Goal: Find specific page/section: Find specific page/section

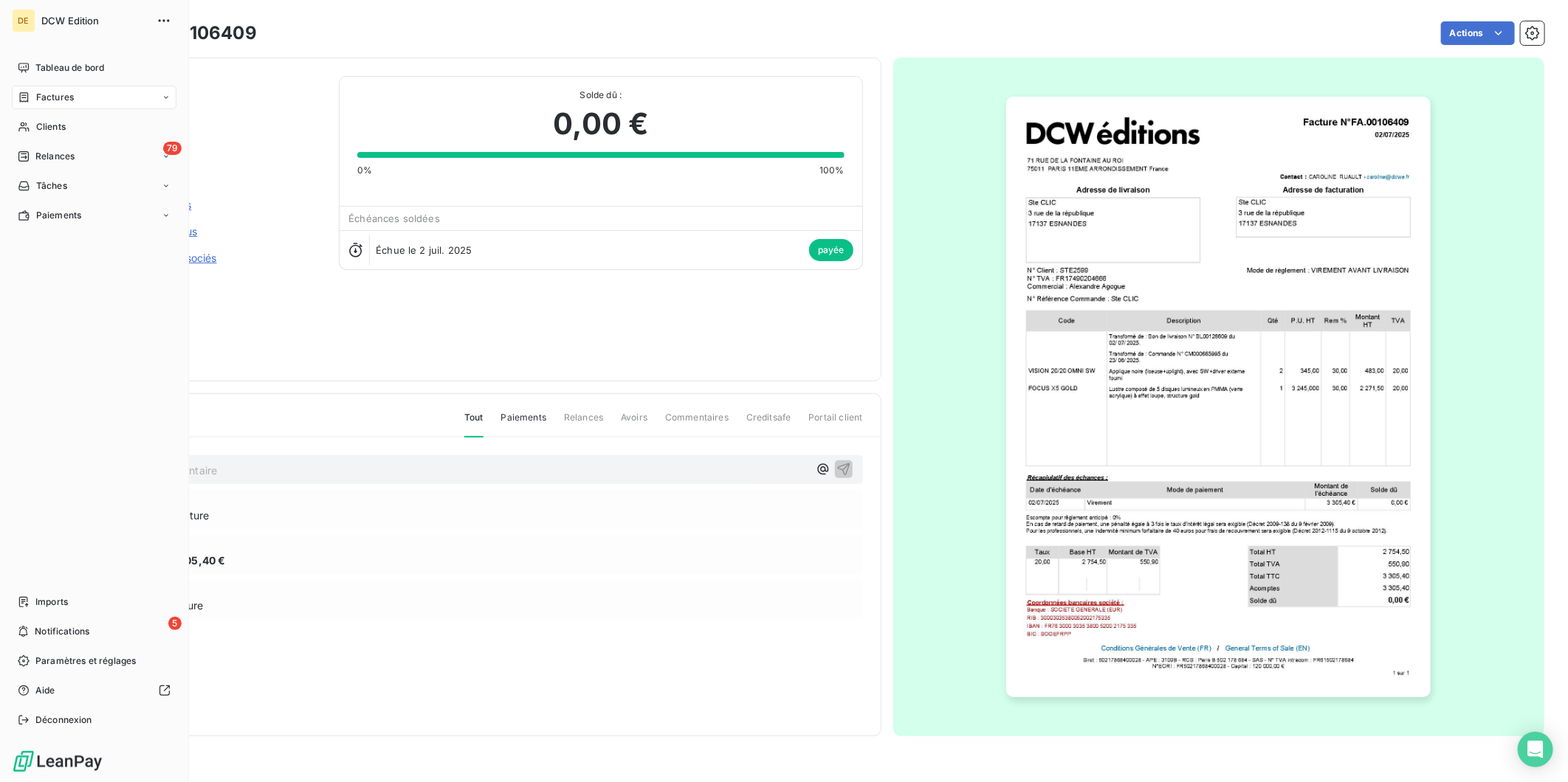
click at [31, 94] on div "Factures" at bounding box center [45, 97] width 56 height 13
click at [50, 121] on span "Factures" at bounding box center [54, 127] width 38 height 13
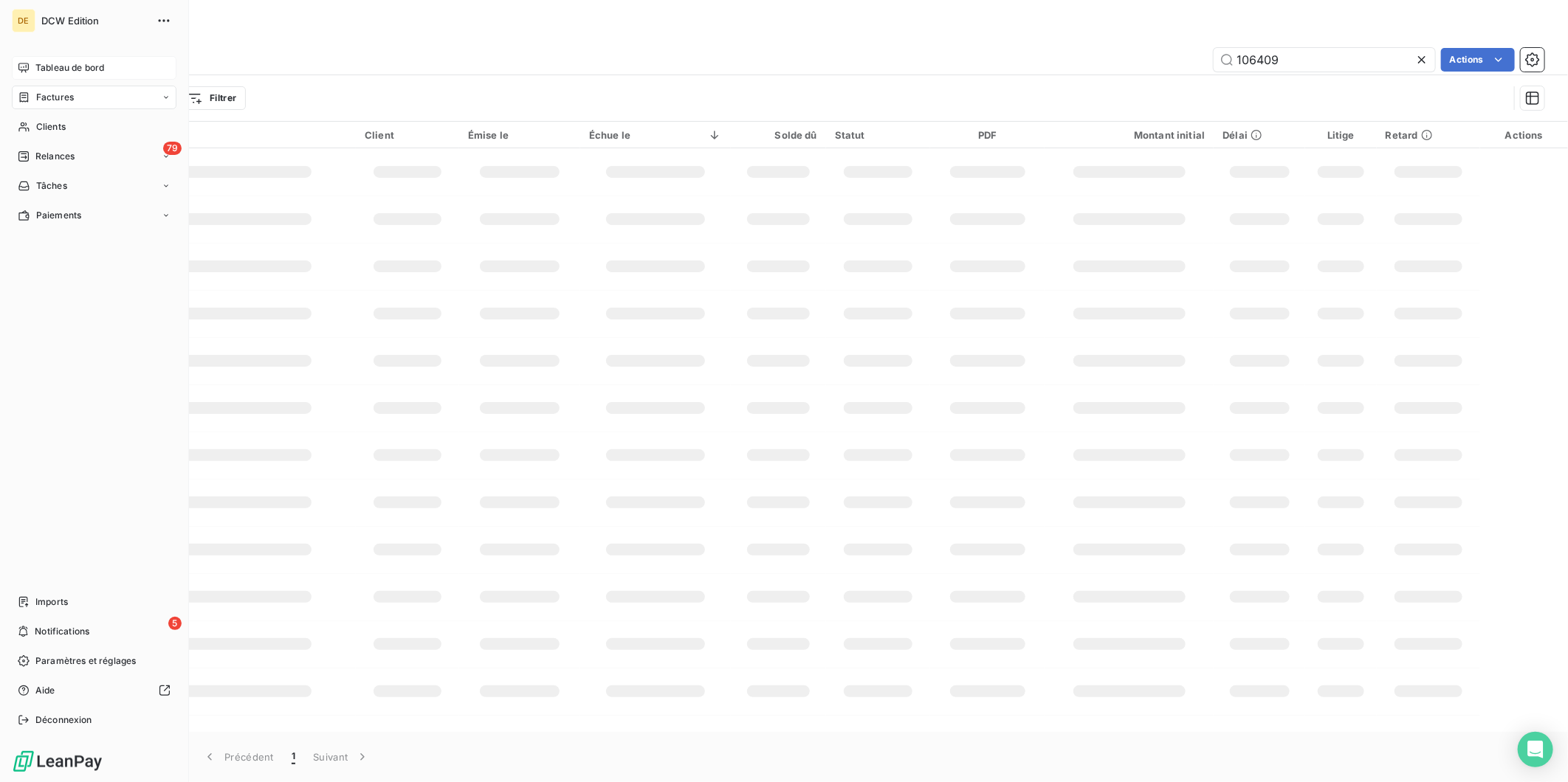
click at [42, 64] on span "Tableau de bord" at bounding box center [70, 68] width 69 height 13
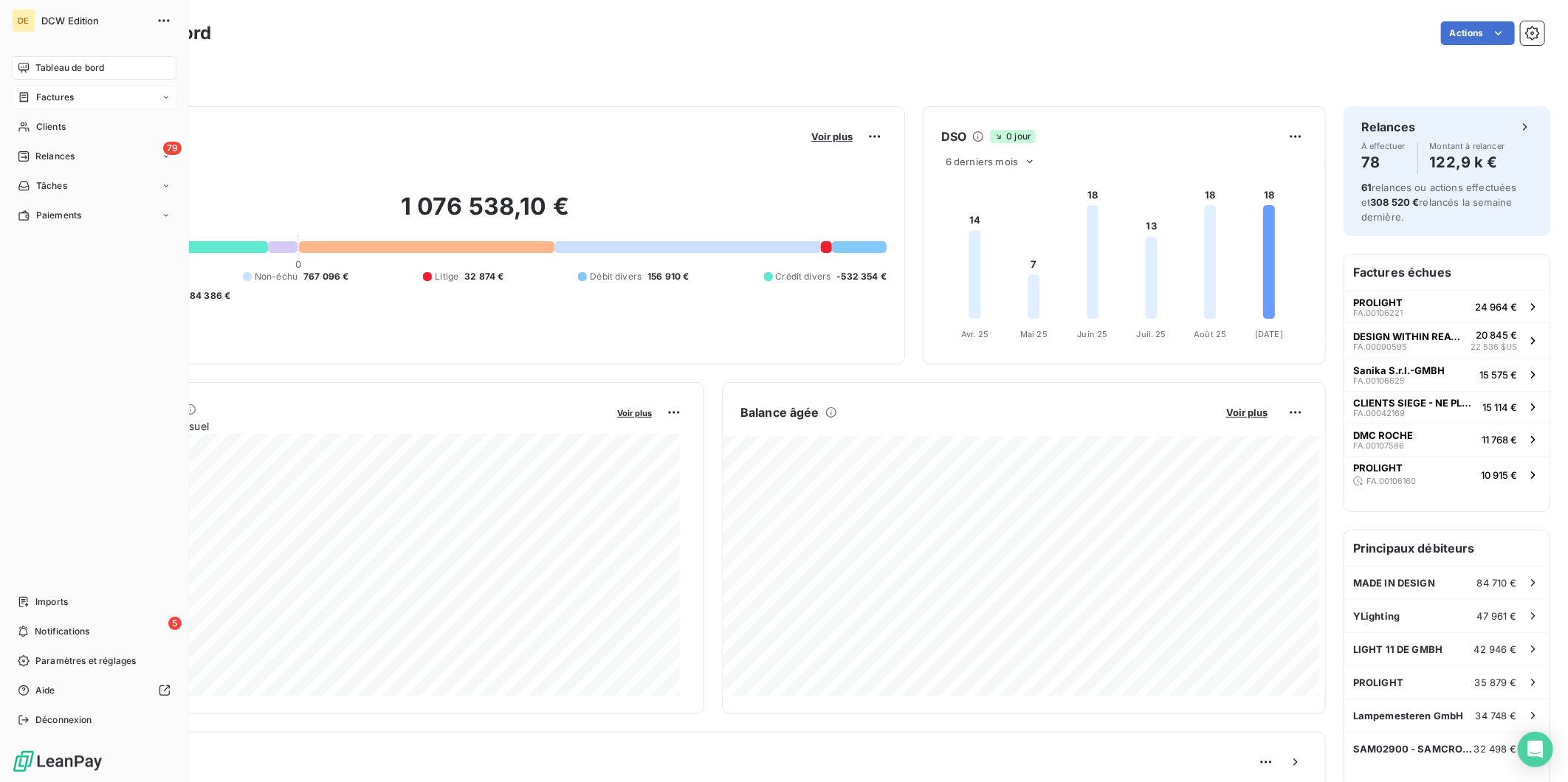
click at [56, 95] on span "Factures" at bounding box center [55, 97] width 38 height 13
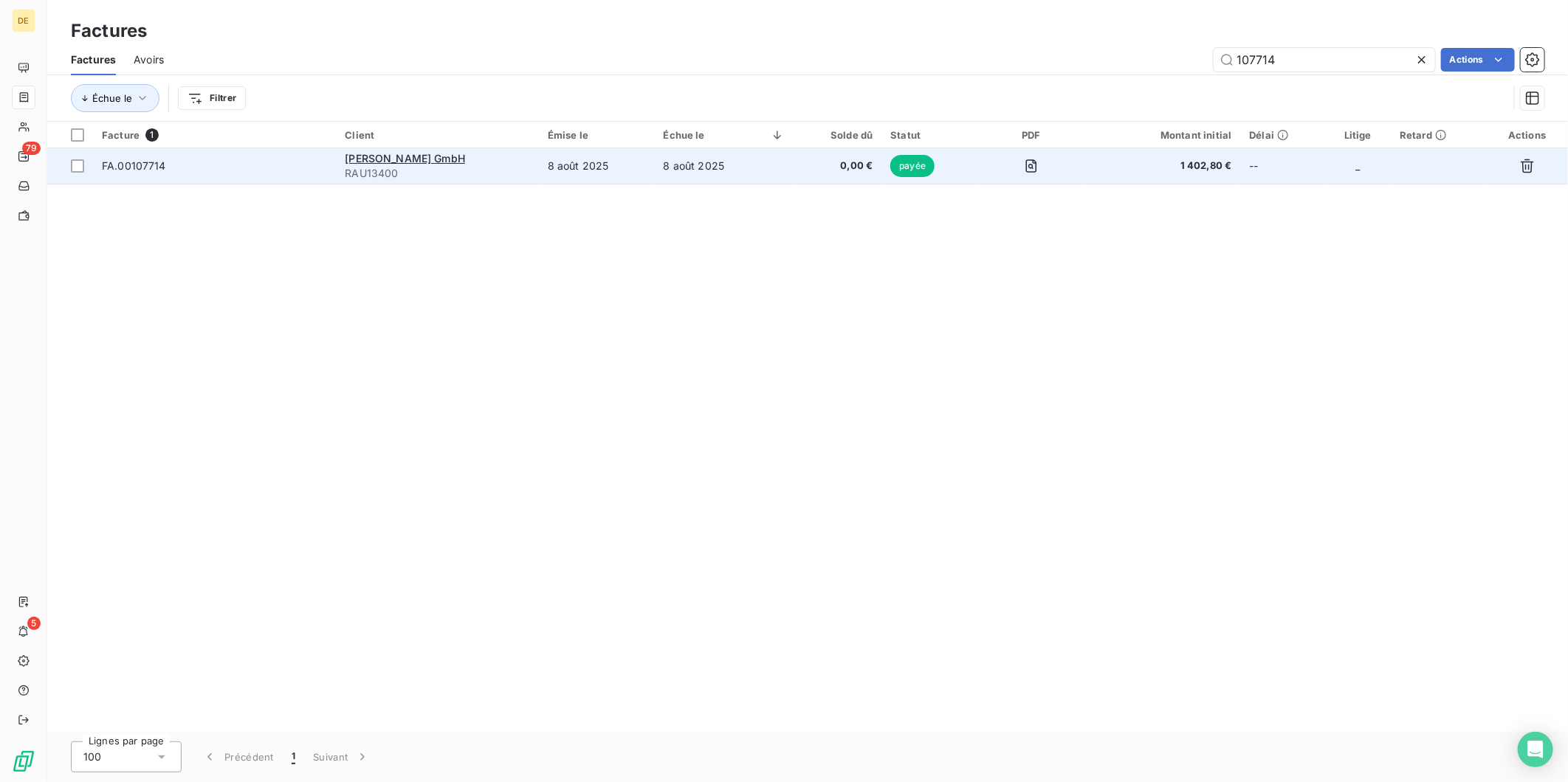
type input "107714"
click at [834, 163] on span "0,00 €" at bounding box center [838, 166] width 71 height 15
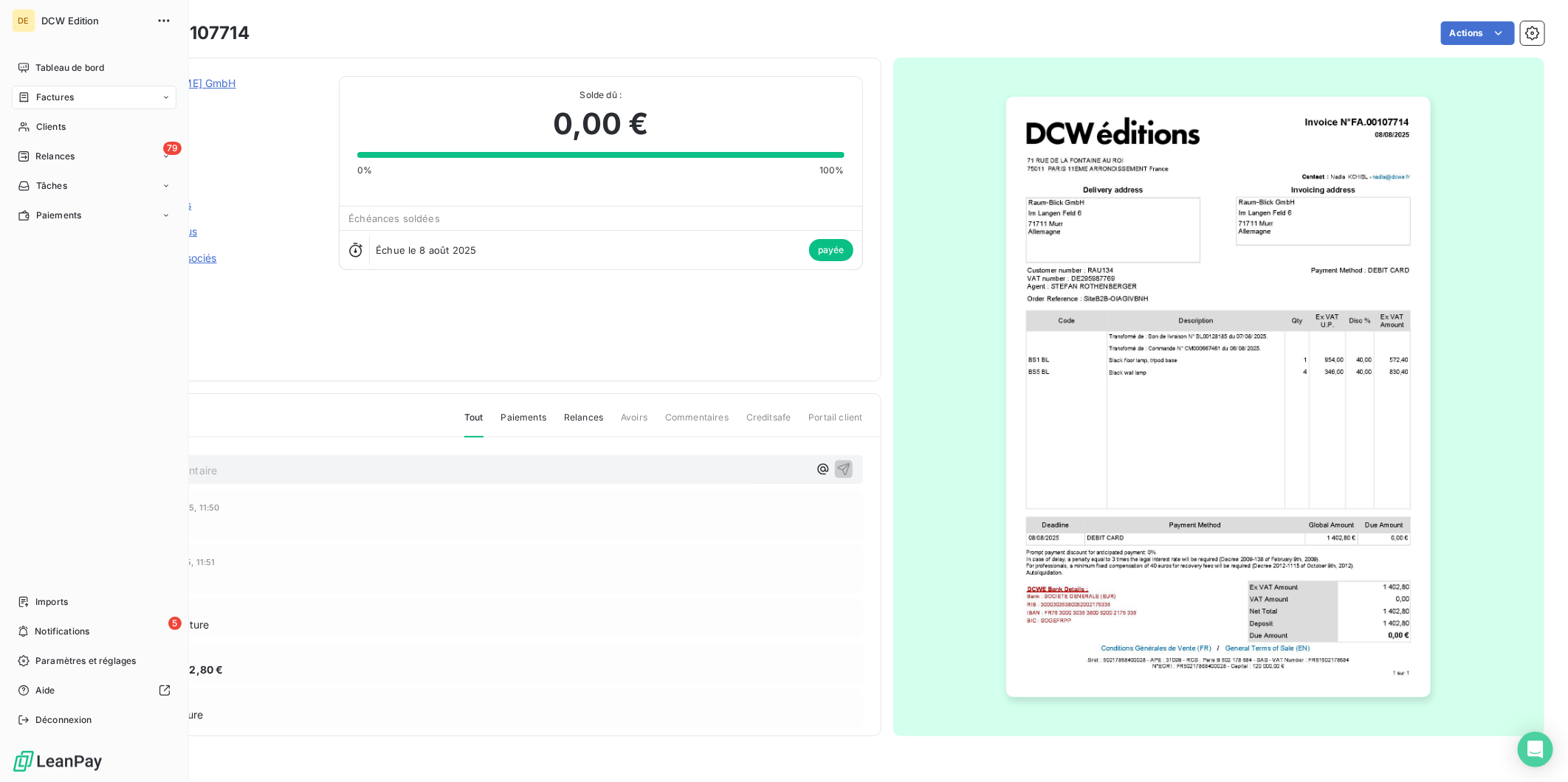
click at [36, 99] on span "Factures" at bounding box center [55, 97] width 38 height 13
click at [53, 128] on span "Factures" at bounding box center [54, 127] width 38 height 13
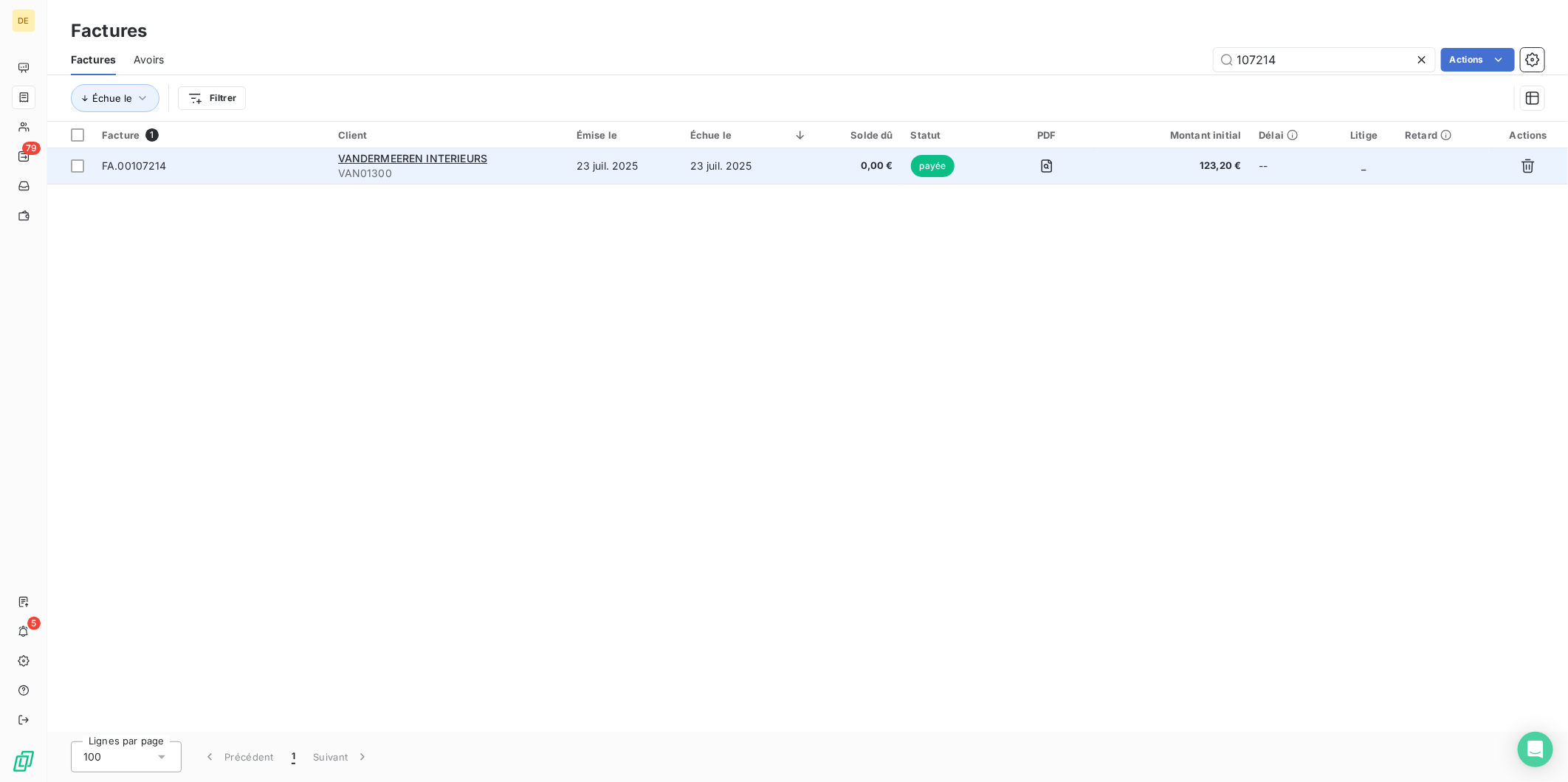
type input "107214"
click at [842, 160] on span "0,00 €" at bounding box center [859, 166] width 68 height 15
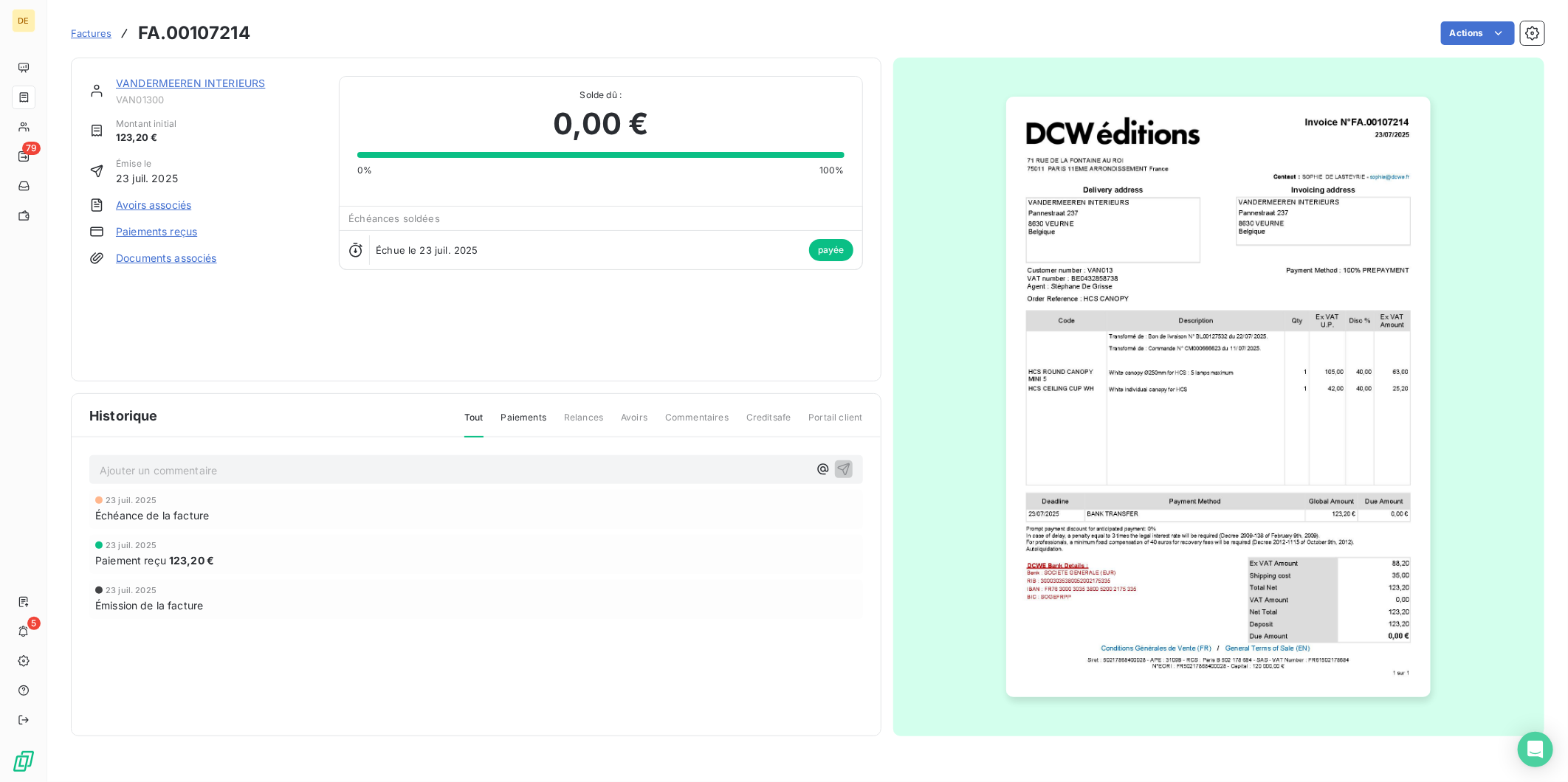
click at [223, 83] on link "VANDERMEEREN INTERIEURS" at bounding box center [190, 83] width 149 height 13
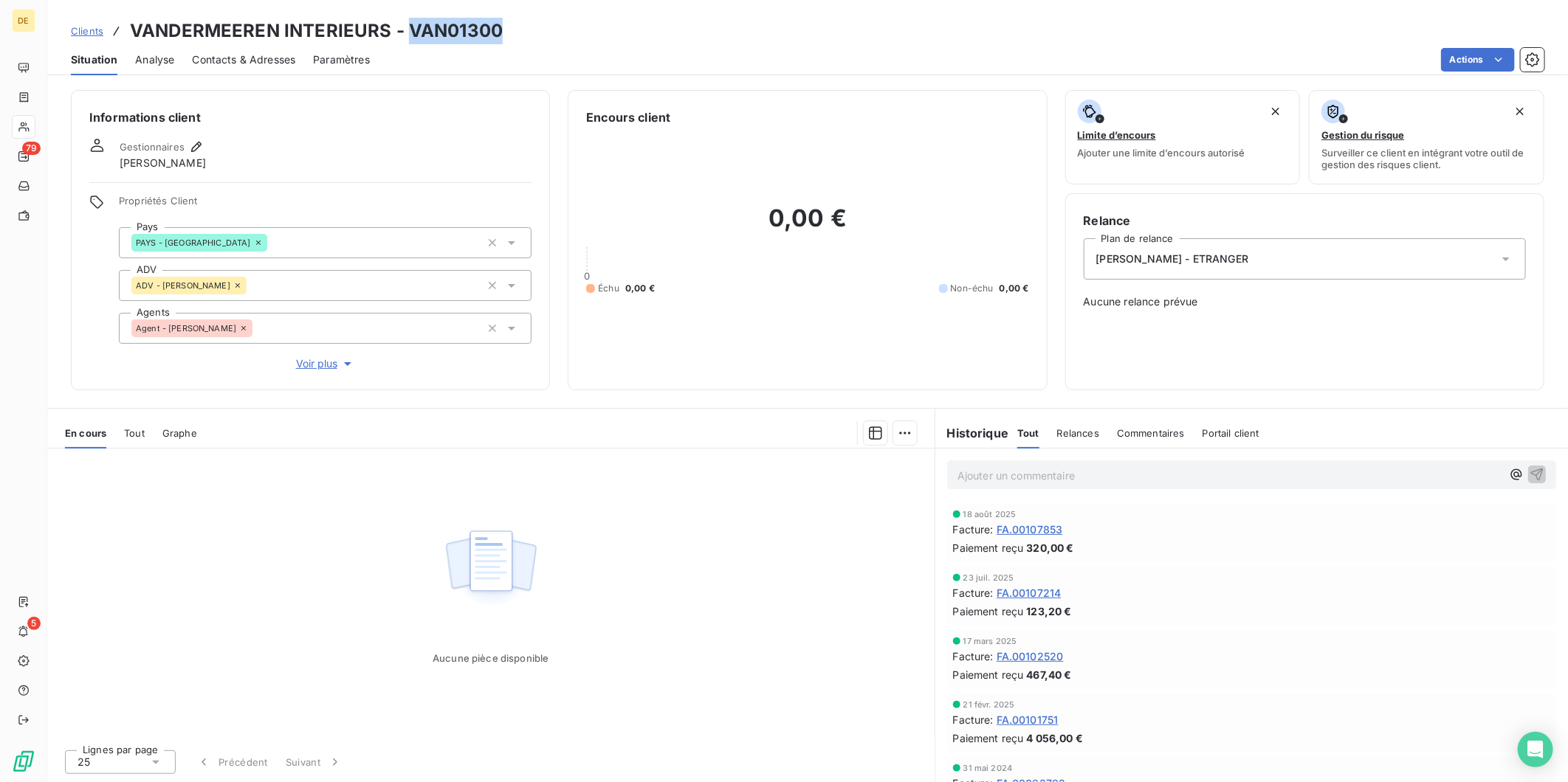
drag, startPoint x: 501, startPoint y: 34, endPoint x: 407, endPoint y: 38, distance: 94.1
click at [407, 38] on div "Clients VANDERMEEREN INTERIEURS - VAN01300" at bounding box center [807, 31] width 1521 height 27
copy h3 "VAN01300"
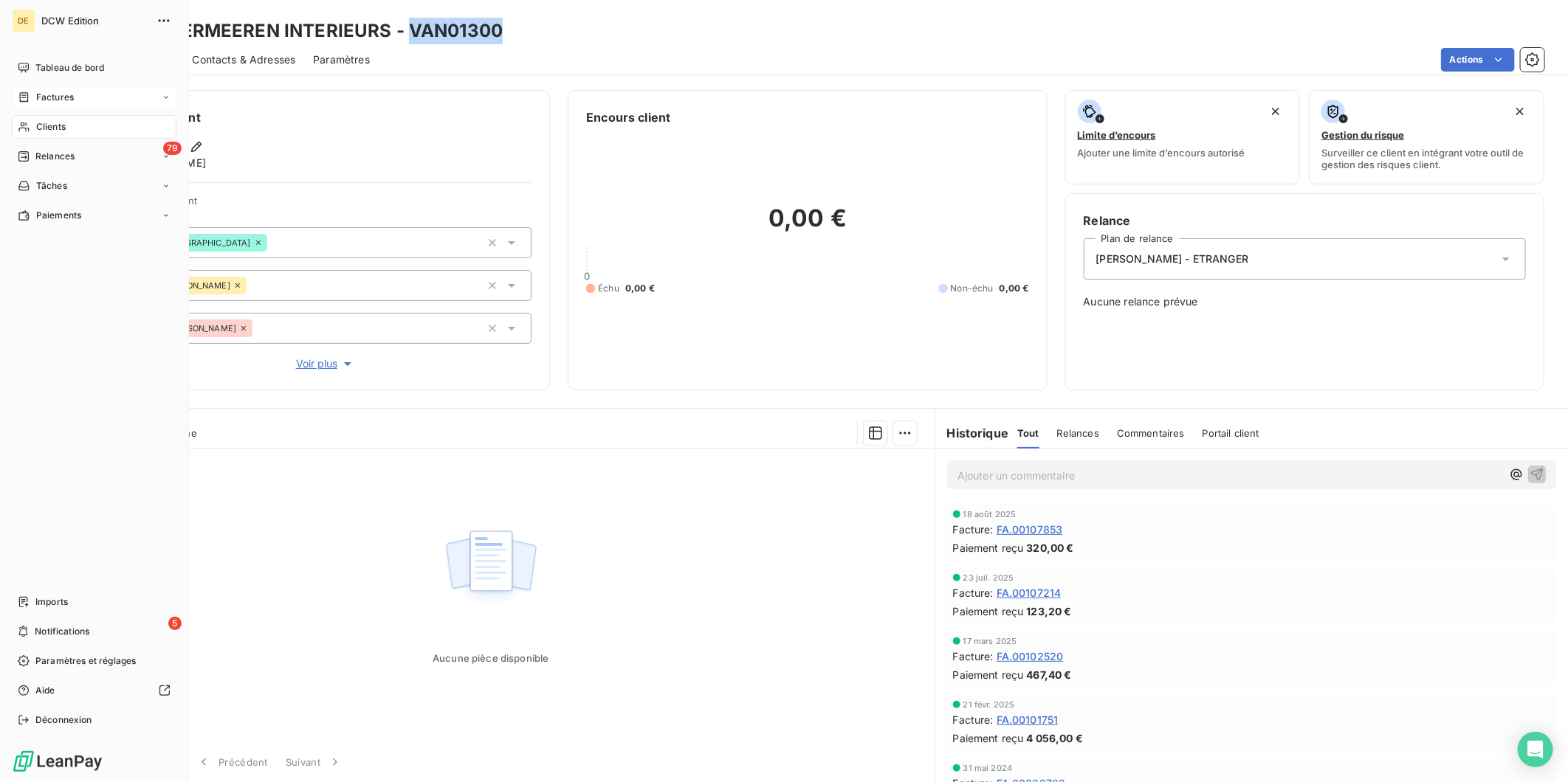
click at [25, 99] on icon at bounding box center [24, 97] width 13 height 12
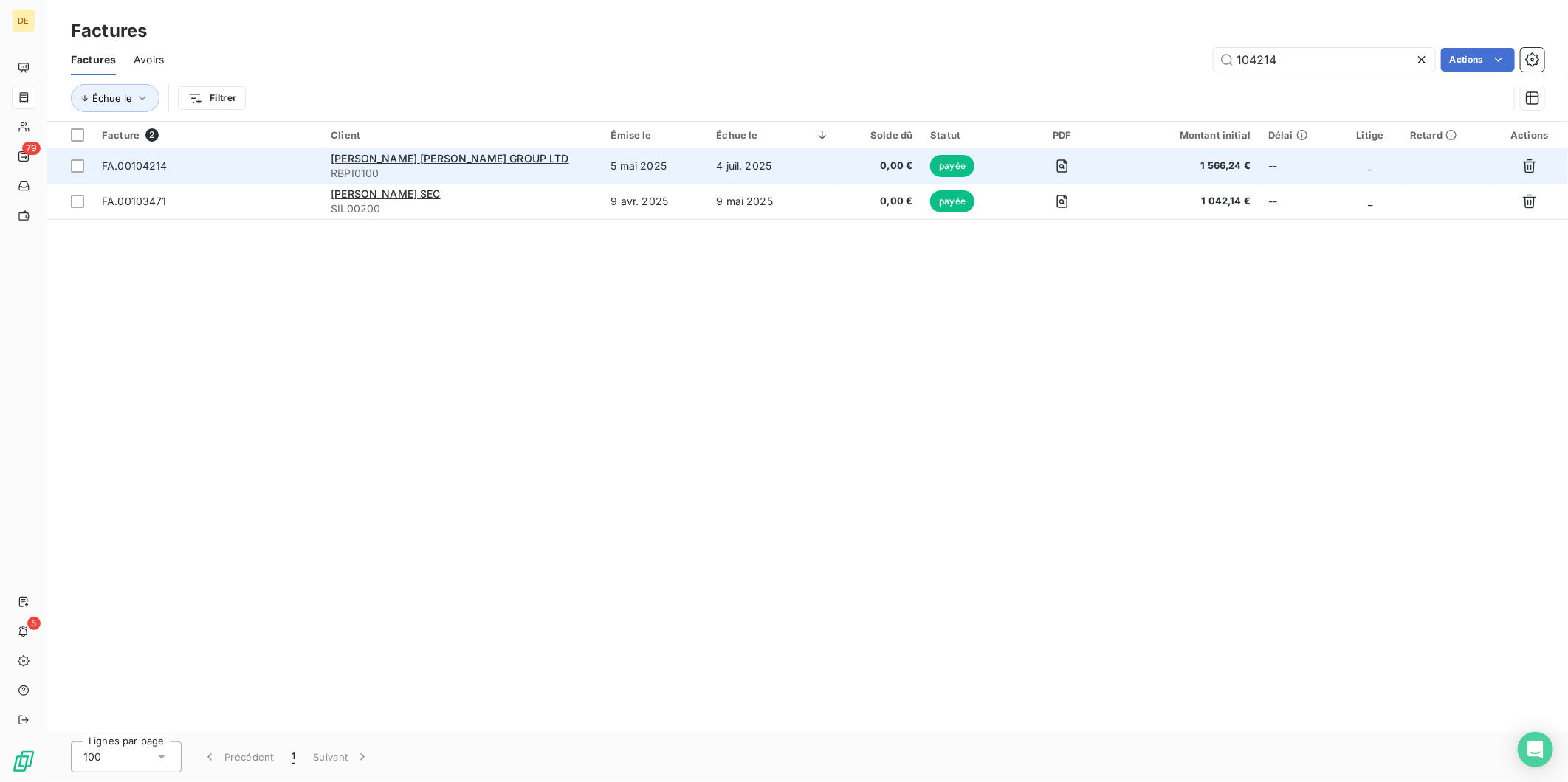
type input "104214"
click at [496, 172] on span "RBPI0100" at bounding box center [461, 173] width 262 height 15
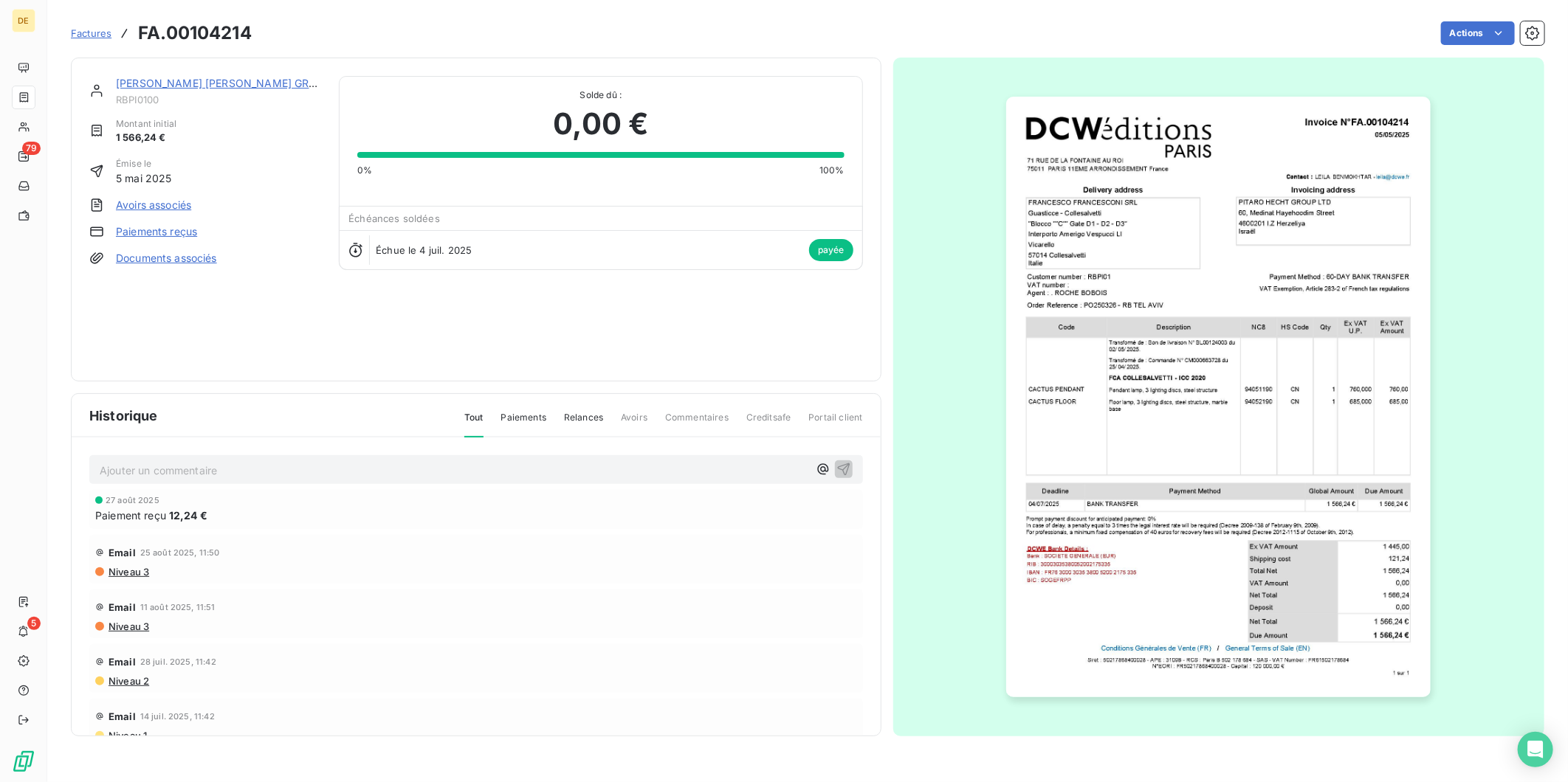
click at [232, 86] on link "[PERSON_NAME] [PERSON_NAME] GROUP LTD" at bounding box center [235, 83] width 238 height 13
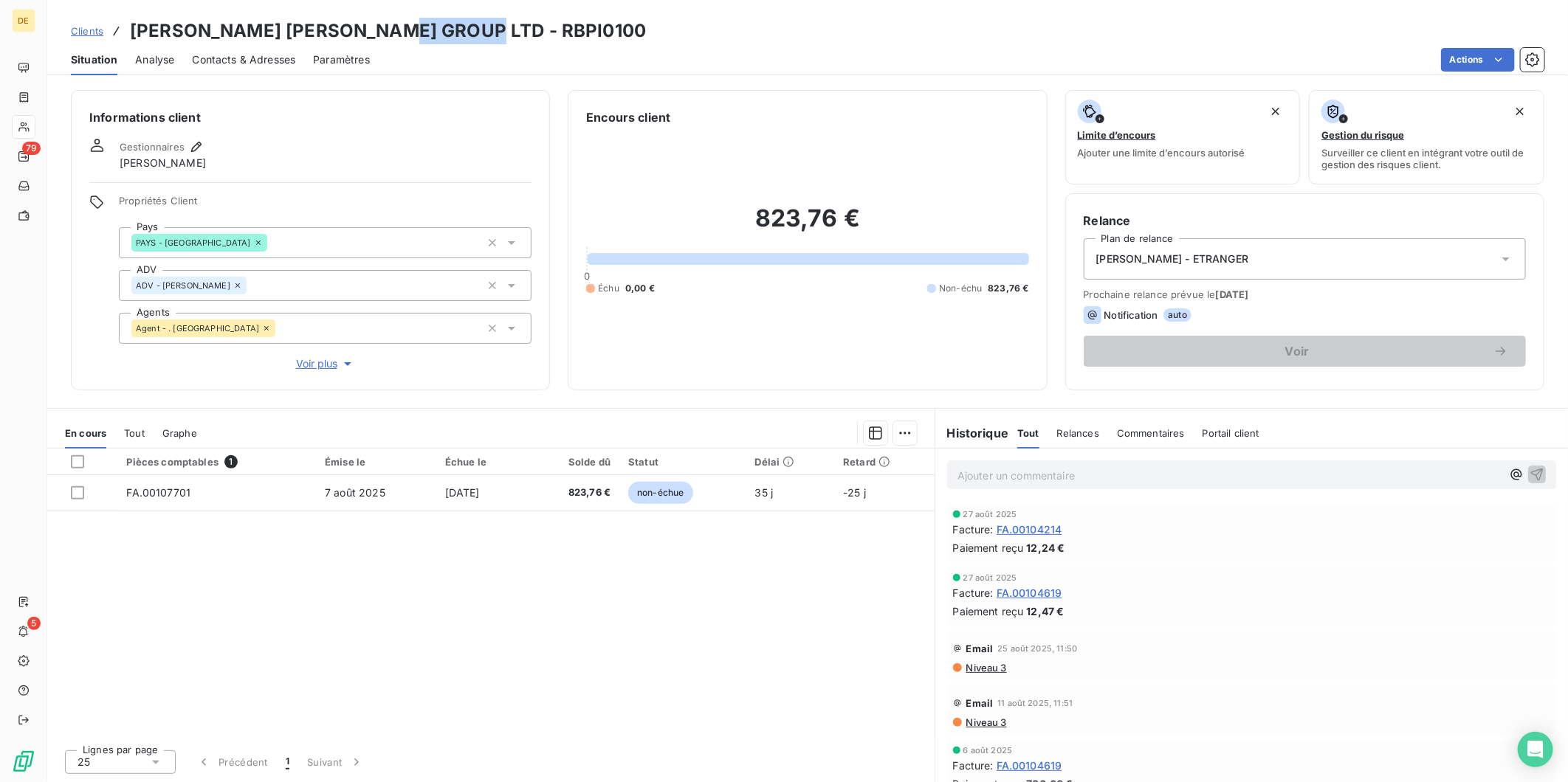
drag, startPoint x: 469, startPoint y: 31, endPoint x: 389, endPoint y: 31, distance: 80.0
click at [389, 31] on h3 "[PERSON_NAME] [PERSON_NAME] GROUP LTD - RBPI0100" at bounding box center [388, 31] width 516 height 27
copy h3 "RBPI0100"
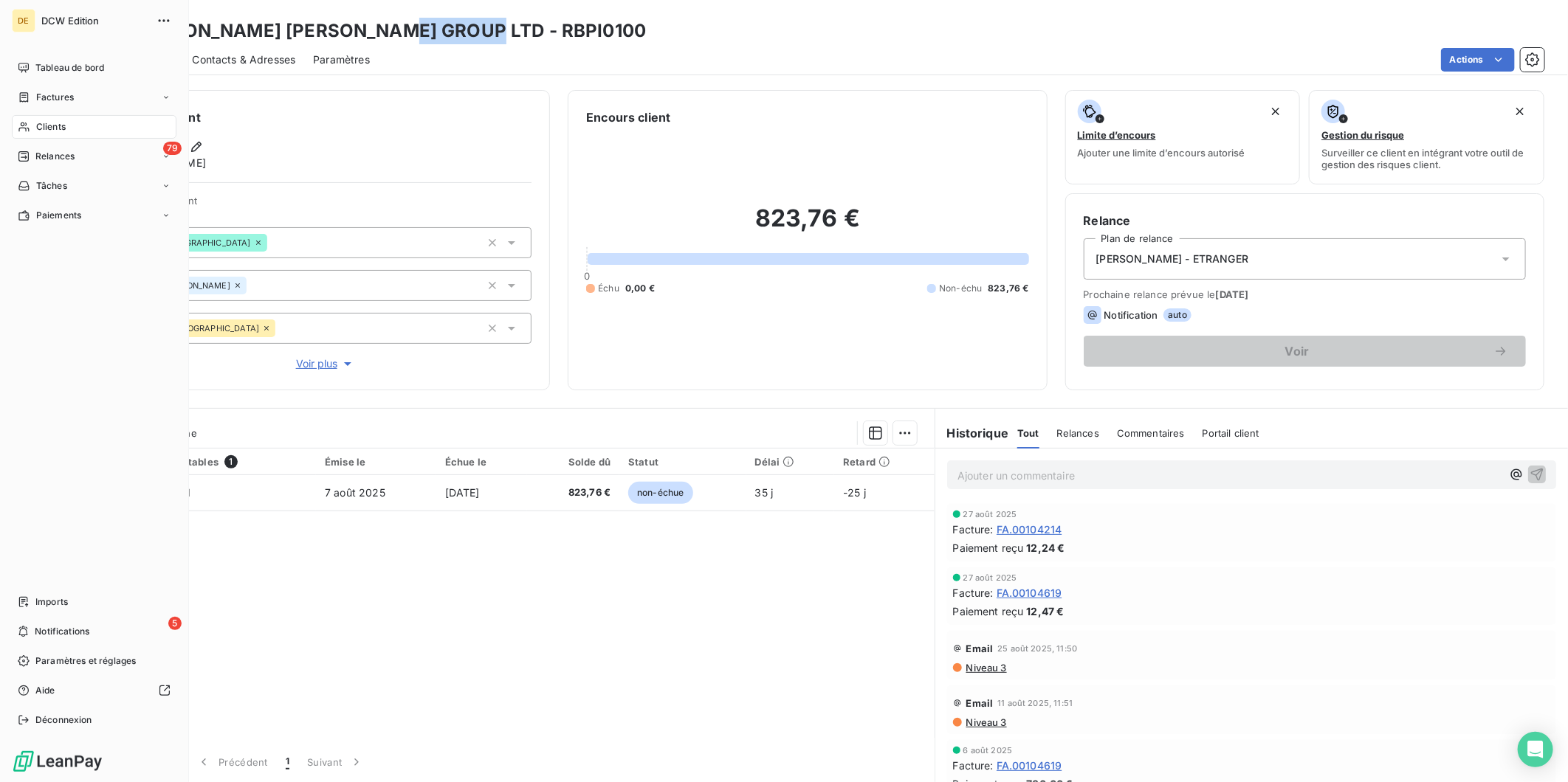
click at [38, 126] on span "Clients" at bounding box center [51, 127] width 30 height 13
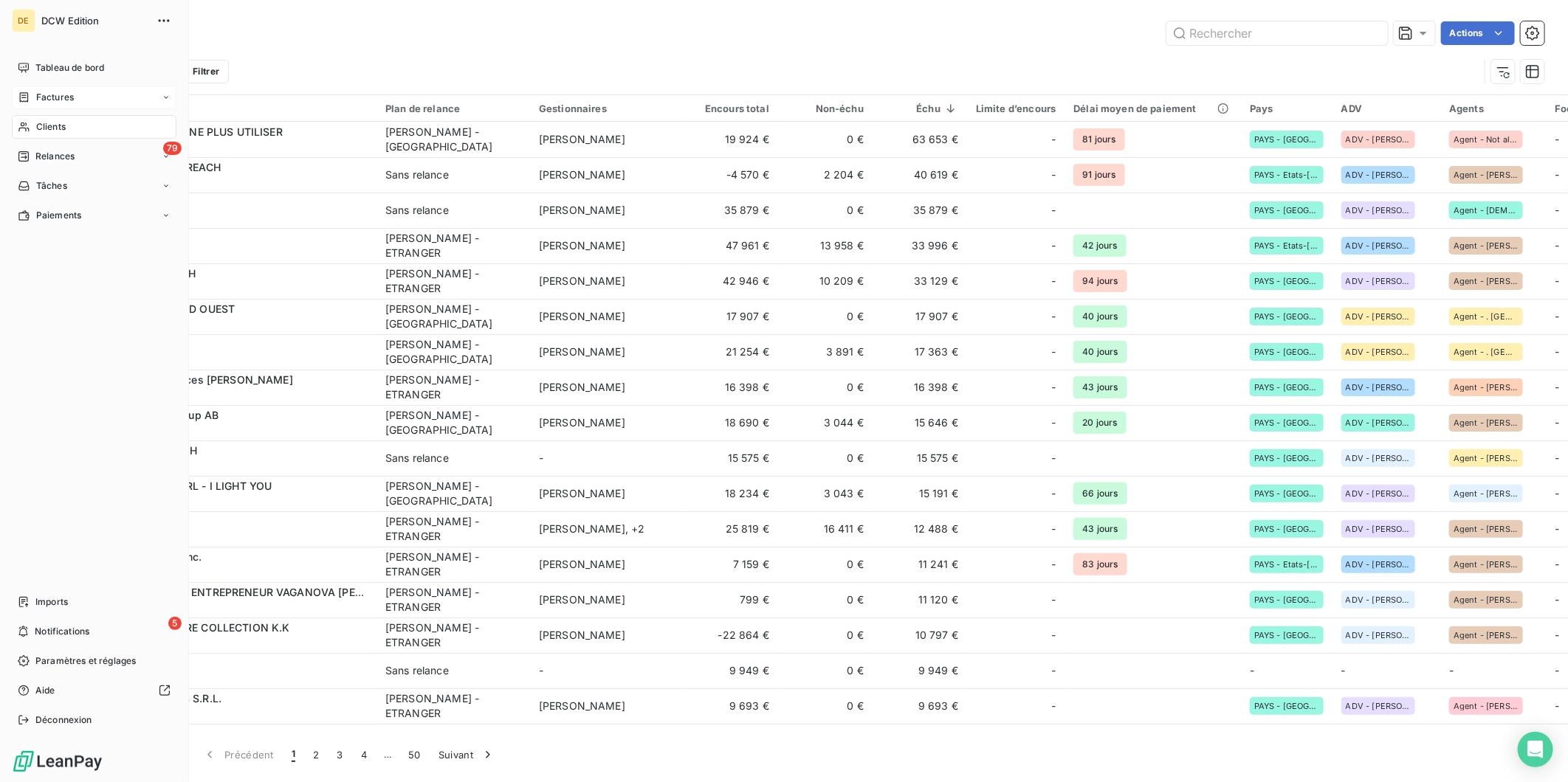
click at [38, 95] on span "Factures" at bounding box center [55, 97] width 38 height 13
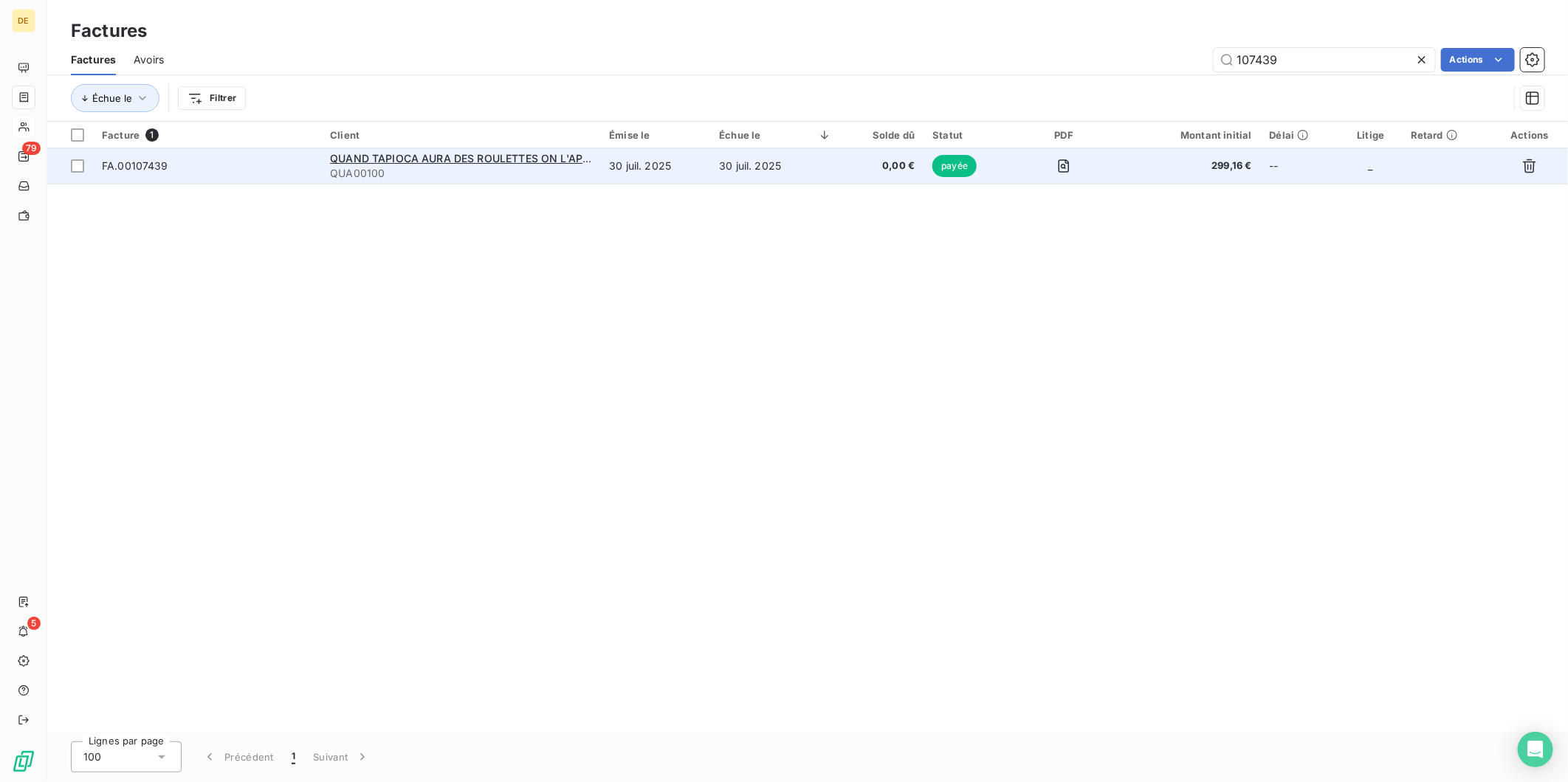
type input "107439"
click at [769, 173] on td "30 juil. 2025" at bounding box center [776, 166] width 131 height 35
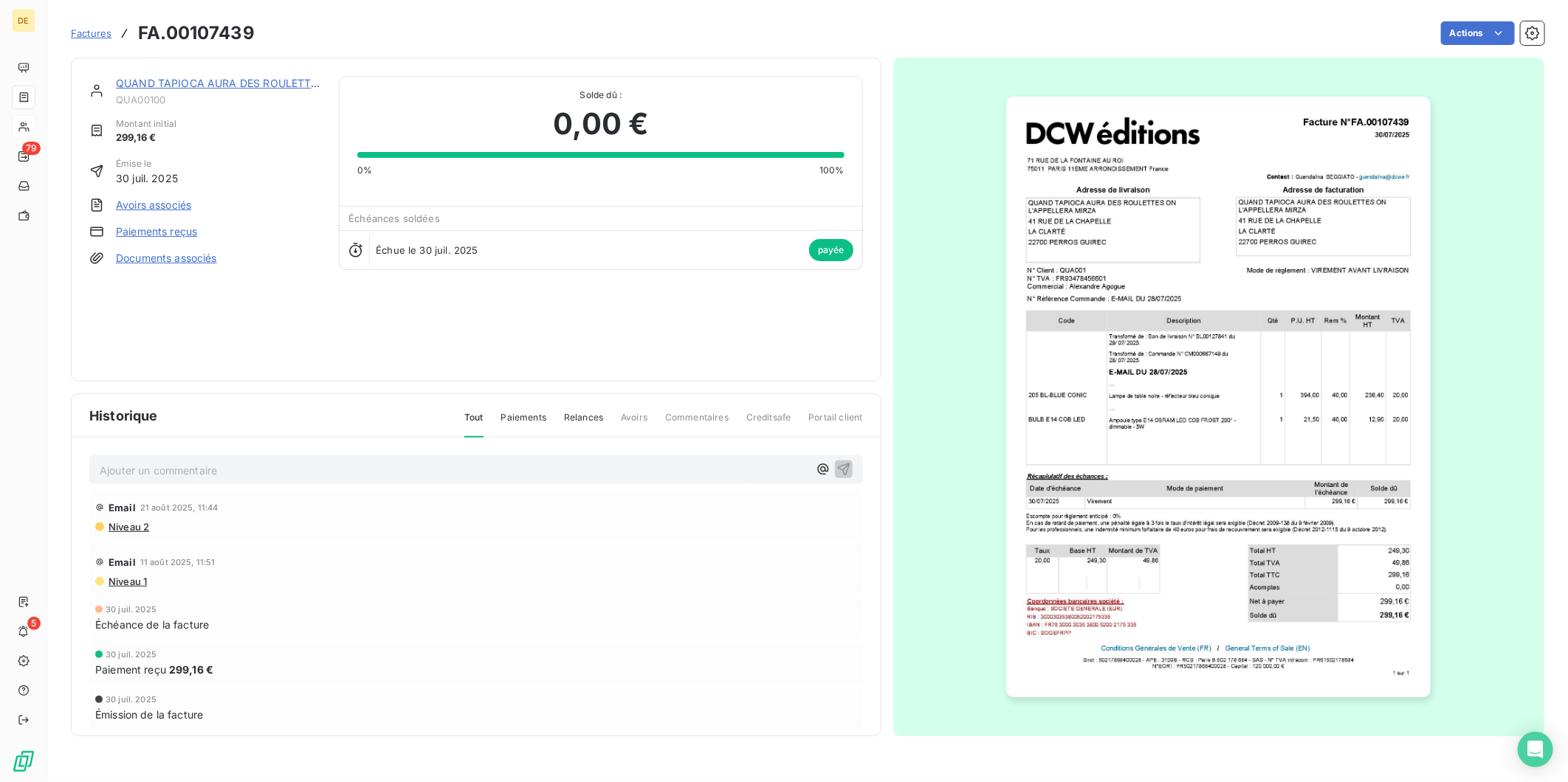
click at [240, 80] on link "QUAND TAPIOCA AURA DES ROULETTES ON L'APPELLERA [PERSON_NAME]" at bounding box center [309, 83] width 387 height 13
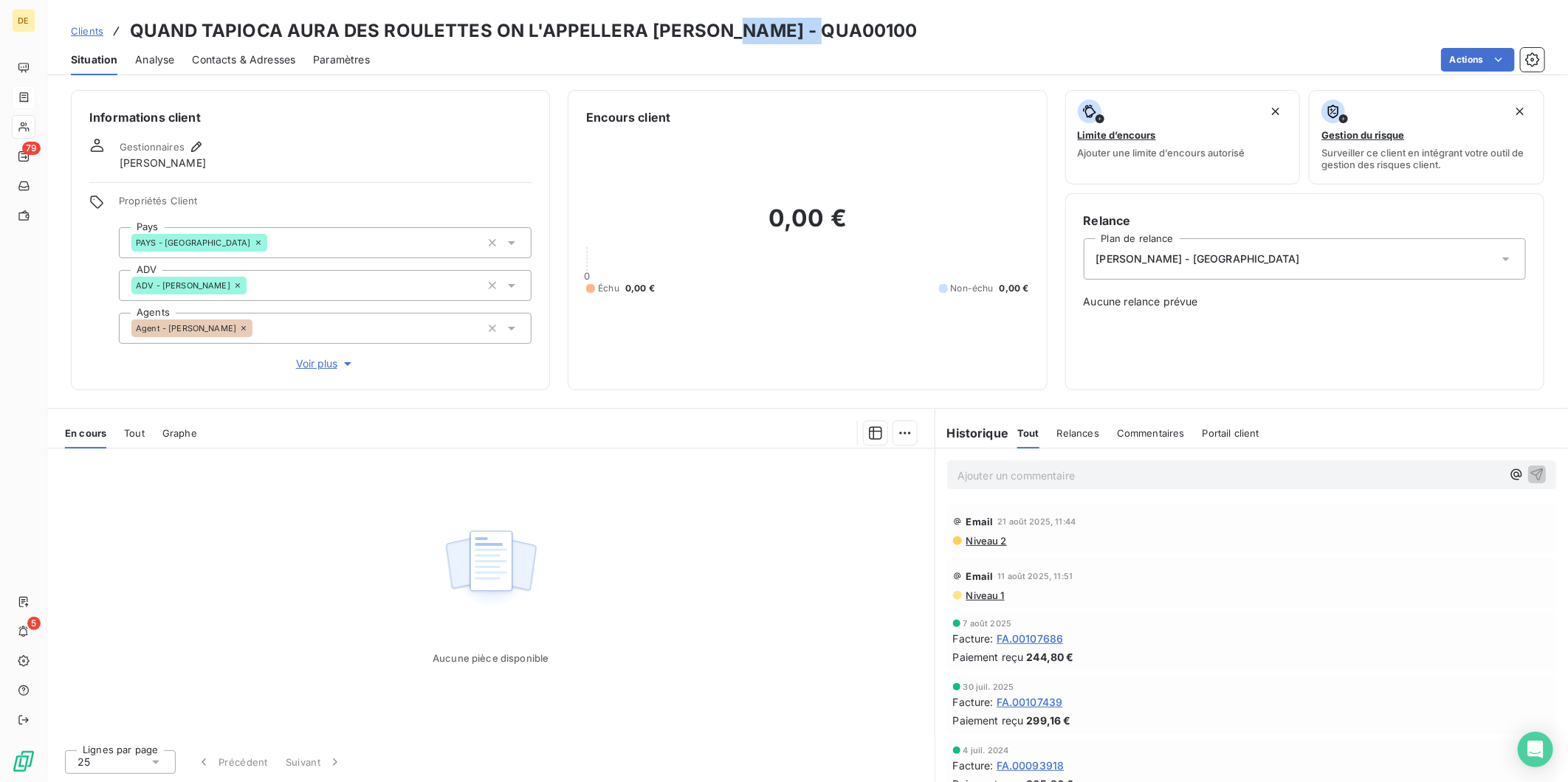
drag, startPoint x: 814, startPoint y: 32, endPoint x: 718, endPoint y: 35, distance: 96.0
click at [718, 35] on h3 "QUAND TAPIOCA AURA DES ROULETTES ON L'APPELLERA [PERSON_NAME] - QUA00100" at bounding box center [523, 31] width 788 height 27
copy h3 "QUA00100"
